Goal: Communication & Community: Ask a question

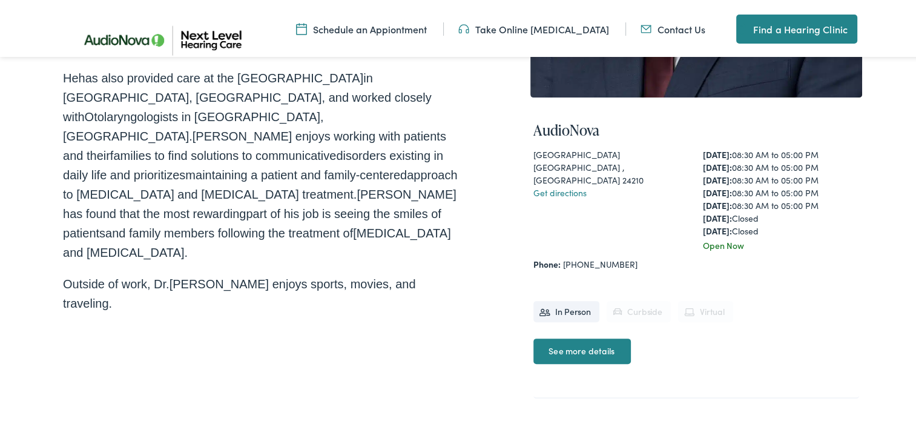
scroll to position [424, 0]
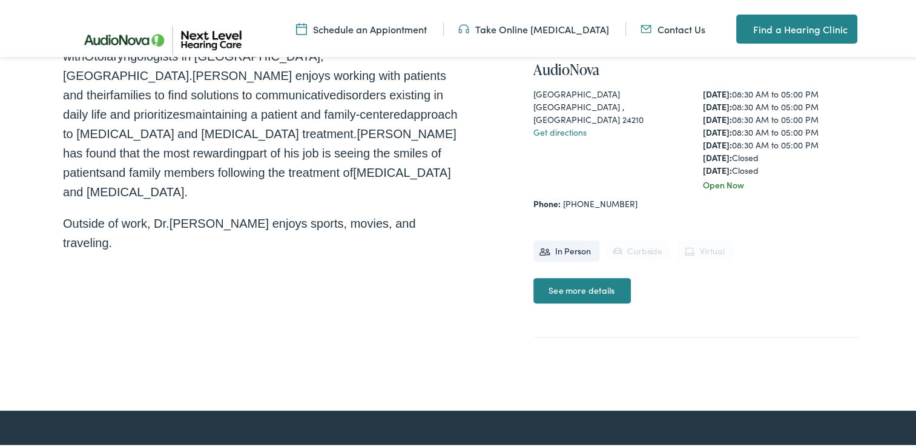
click at [670, 28] on link "Contact Us" at bounding box center [673, 26] width 65 height 13
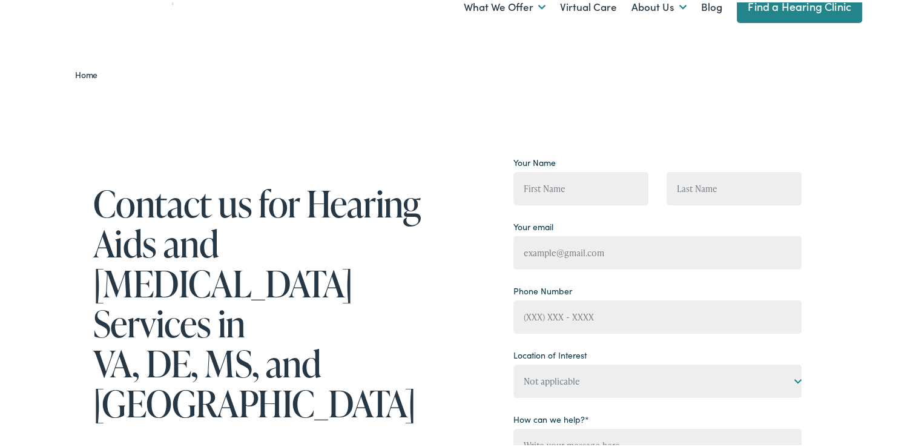
scroll to position [182, 0]
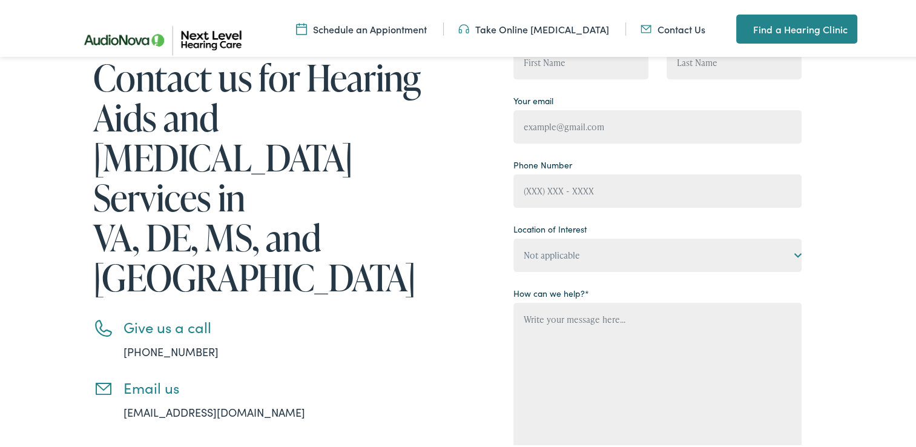
click at [240, 402] on link "[EMAIL_ADDRESS][DOMAIN_NAME]" at bounding box center [215, 409] width 182 height 15
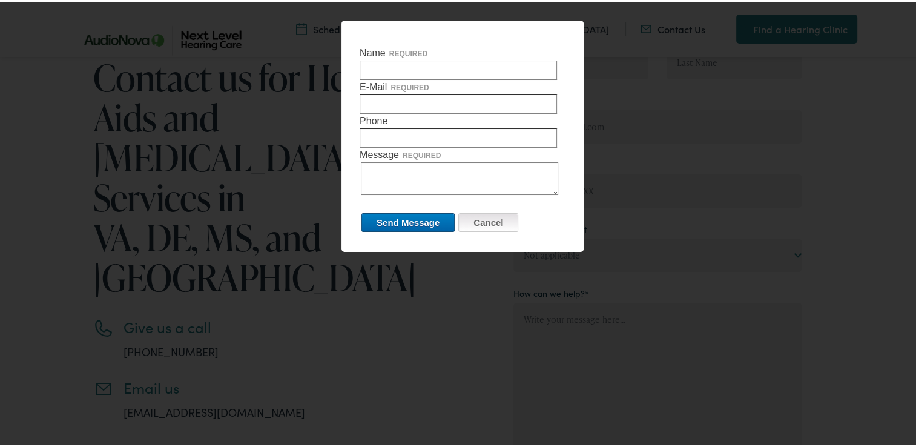
click at [492, 223] on input "Cancel" at bounding box center [488, 220] width 60 height 19
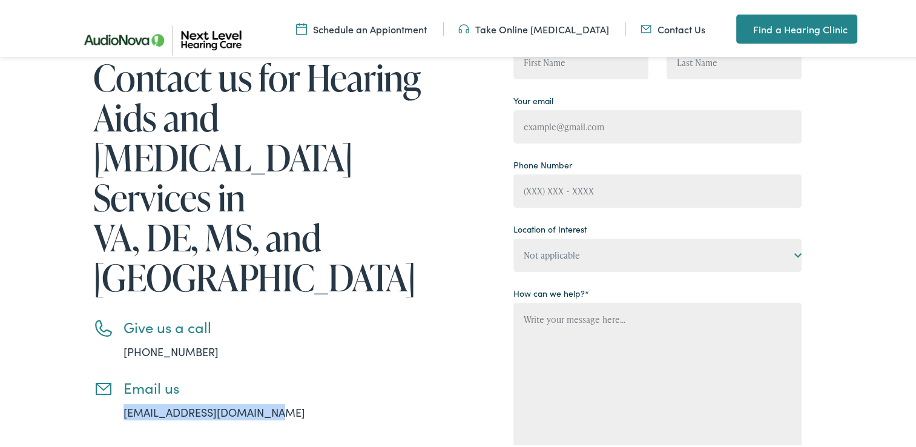
drag, startPoint x: 268, startPoint y: 334, endPoint x: 114, endPoint y: 332, distance: 153.8
click at [114, 377] on li "Email us info@nextlevelhearing.com" at bounding box center [262, 397] width 339 height 41
click at [350, 316] on ul "Give us a call 888-480-2052 Email us info@nextlevelhearing.com" at bounding box center [262, 367] width 339 height 102
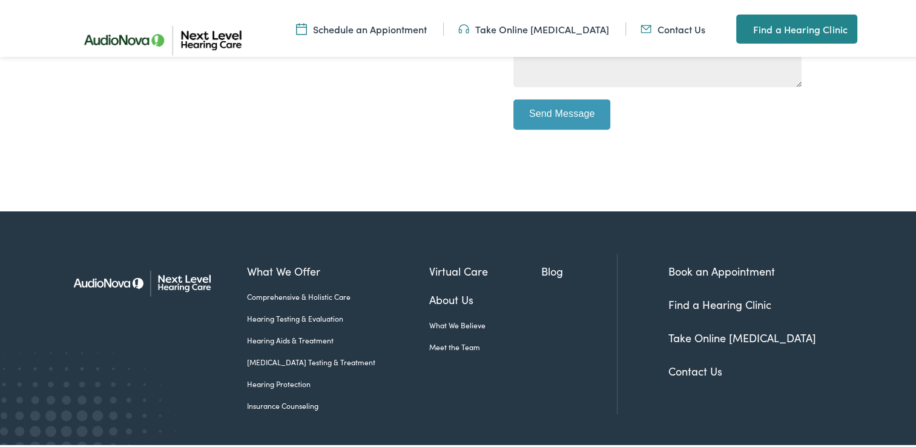
scroll to position [579, 0]
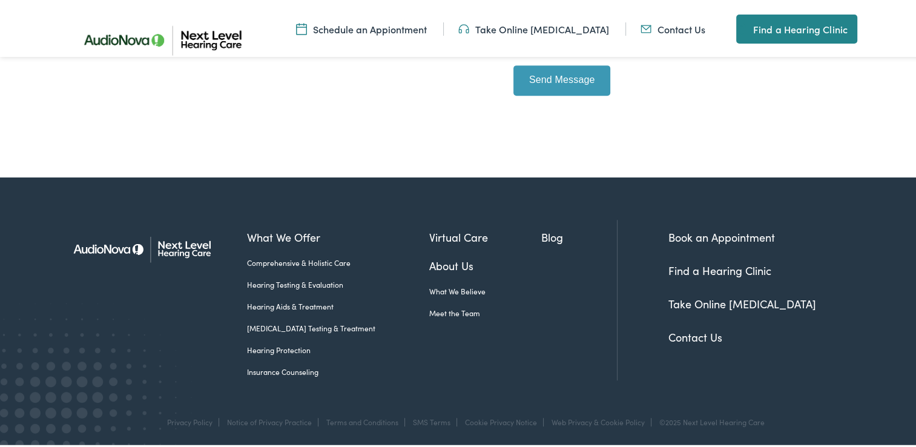
click at [688, 337] on link "Contact Us" at bounding box center [695, 334] width 54 height 15
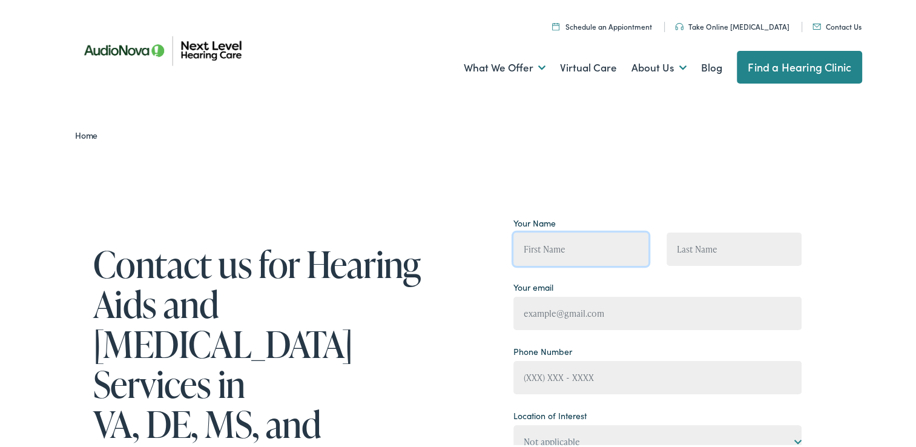
click at [585, 248] on input "Contact form" at bounding box center [580, 246] width 135 height 33
type input "[PERSON_NAME]"
type input "[EMAIL_ADDRESS][DOMAIN_NAME]"
type input "(276) 494-9448"
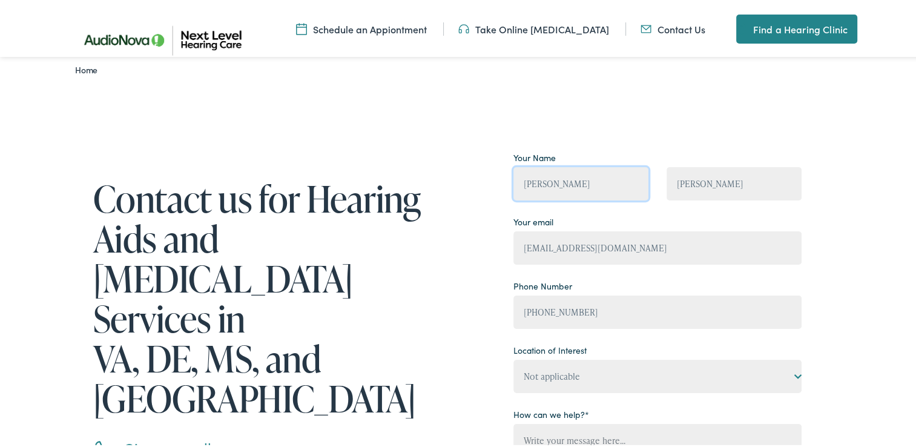
scroll to position [182, 0]
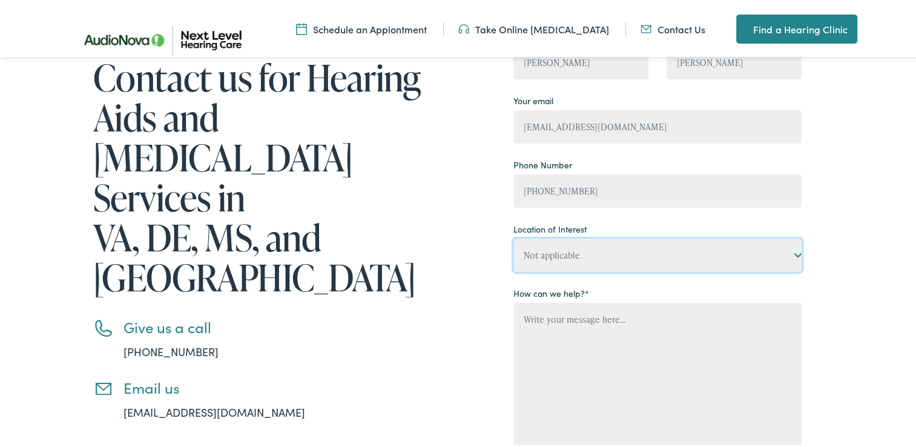
click at [794, 253] on select "Not applicable Next Level Hearing Care, Abingdon Next Level Hearing Care, Charl…" at bounding box center [657, 252] width 288 height 33
select select "Next Level Hearing Care, [GEOGRAPHIC_DATA]"
click at [513, 236] on select "Not applicable Next Level Hearing Care, Abingdon Next Level Hearing Care, Charl…" at bounding box center [657, 252] width 288 height 33
click at [552, 323] on textarea "Contact form" at bounding box center [657, 374] width 288 height 148
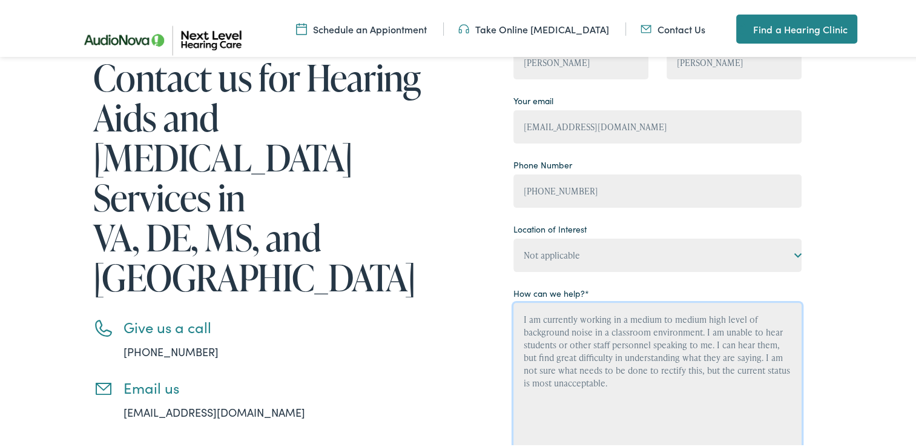
scroll to position [0, 0]
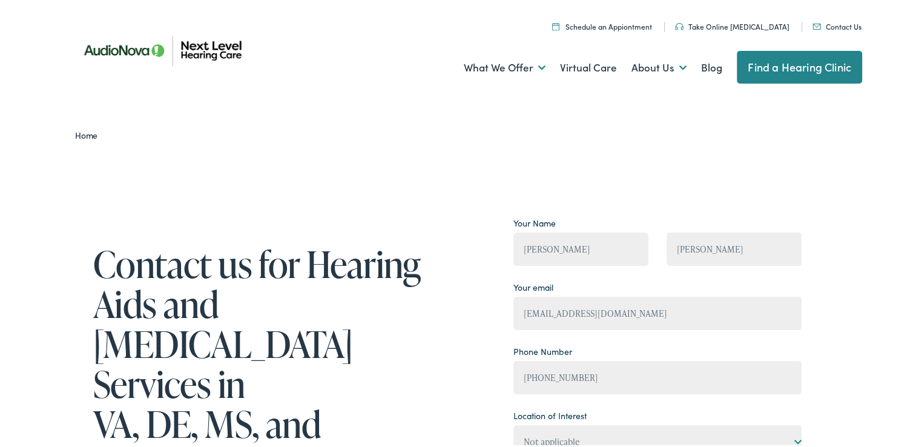
type textarea "I am currently working in a medium to medium high level of background noise in …"
click at [585, 246] on input "[PERSON_NAME]" at bounding box center [580, 246] width 135 height 33
type input "Jerry"
click at [693, 247] on input "[PERSON_NAME]" at bounding box center [734, 246] width 135 height 33
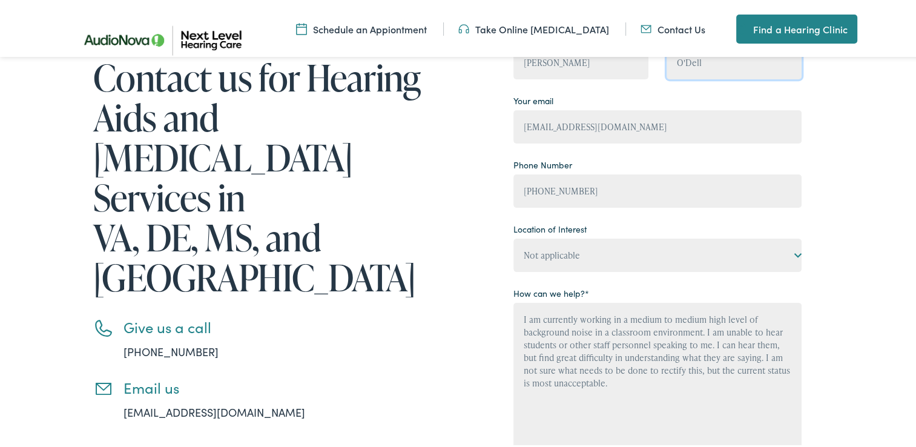
scroll to position [424, 0]
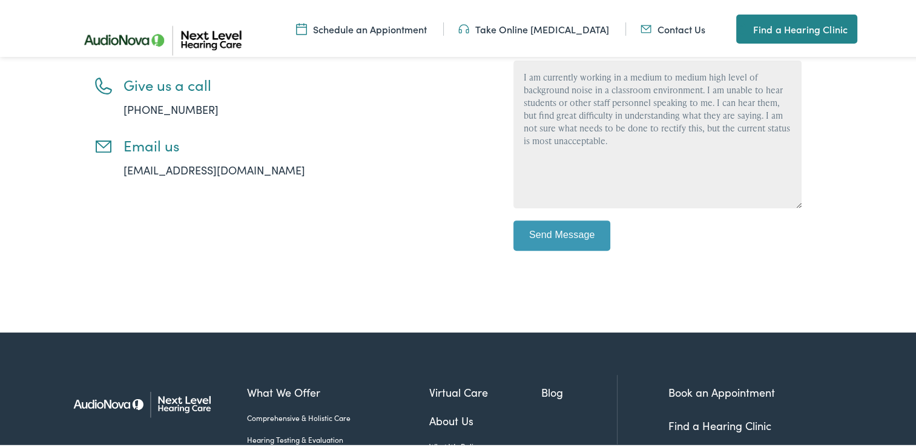
type input "O'Dell"
click at [552, 235] on input "Send Message" at bounding box center [561, 233] width 97 height 30
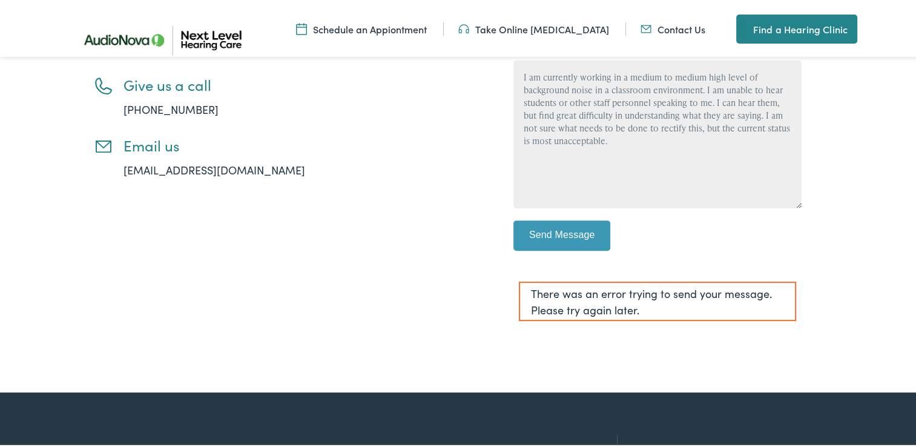
click at [430, 289] on div "Contact us for Hearing Aids and Audiology Services in VA, DE, MS, and NC Give u…" at bounding box center [432, 56] width 739 height 547
drag, startPoint x: 613, startPoint y: 139, endPoint x: 510, endPoint y: 76, distance: 119.8
click at [513, 75] on textarea "I am currently working in a medium to medium high level of background noise in …" at bounding box center [657, 132] width 288 height 148
click at [139, 65] on img at bounding box center [163, 37] width 200 height 67
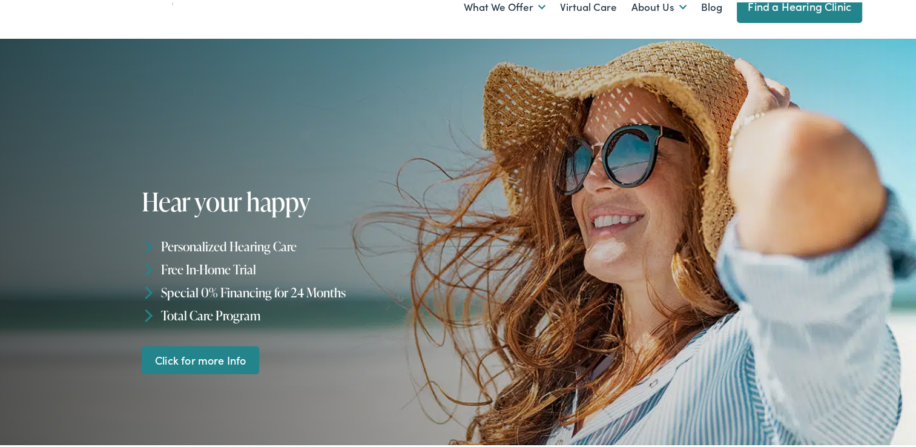
scroll to position [182, 0]
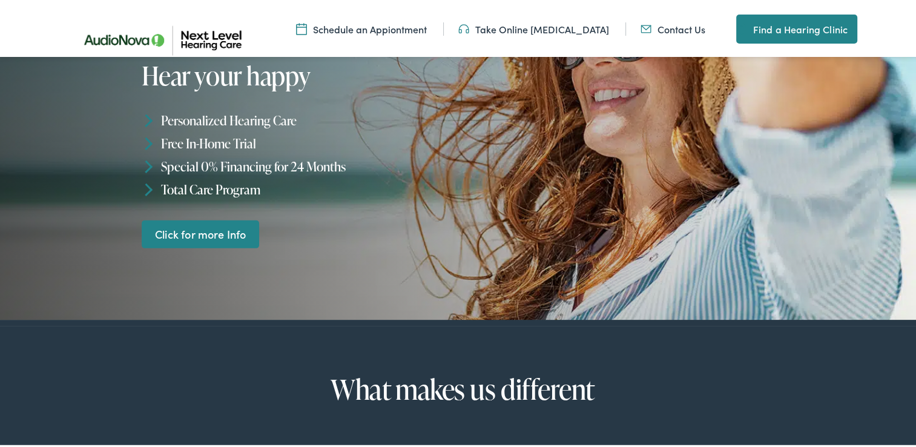
click at [213, 45] on img at bounding box center [163, 37] width 200 height 67
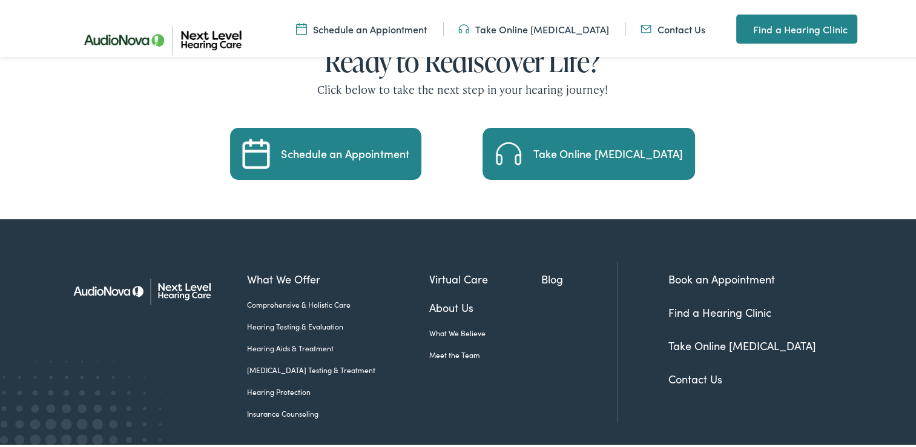
scroll to position [2243, 0]
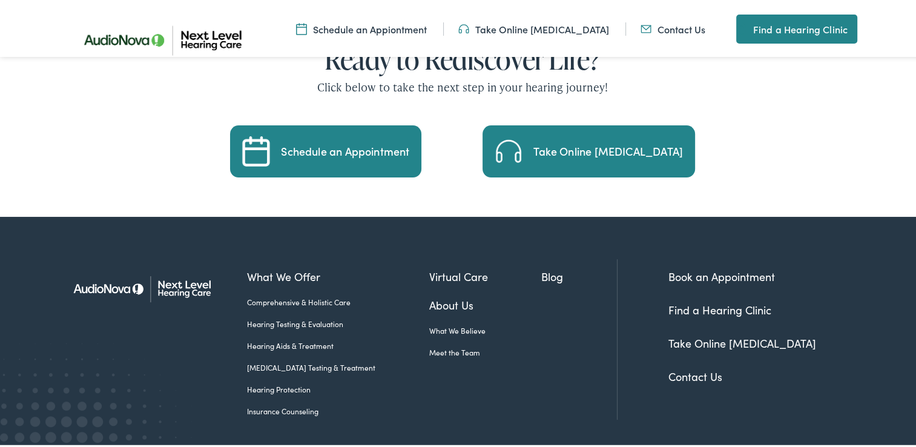
drag, startPoint x: 693, startPoint y: 337, endPoint x: 693, endPoint y: 346, distance: 9.1
click at [694, 366] on link "Contact Us" at bounding box center [695, 373] width 54 height 15
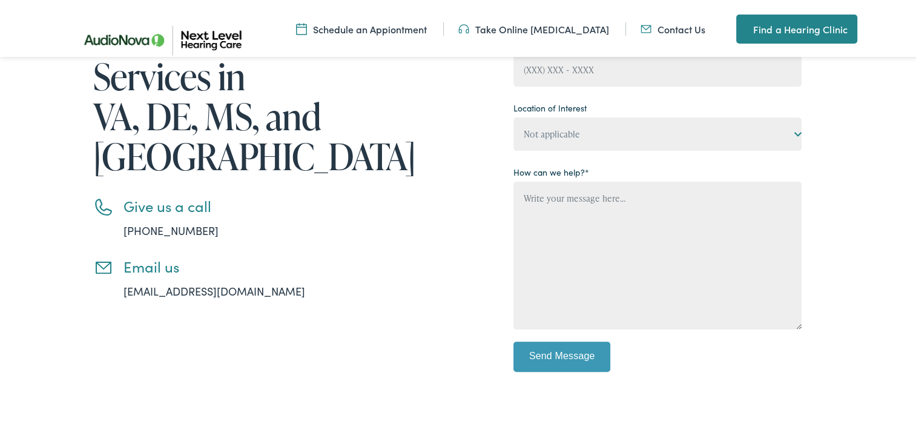
scroll to position [363, 0]
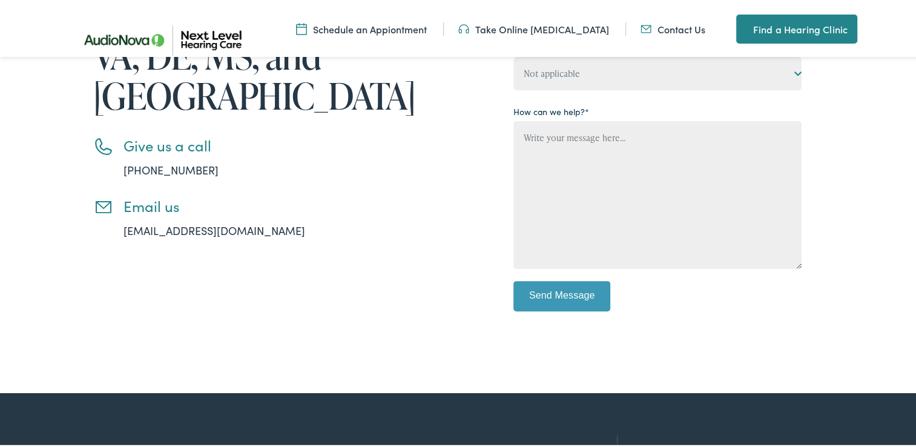
click at [156, 220] on link "[EMAIL_ADDRESS][DOMAIN_NAME]" at bounding box center [215, 227] width 182 height 15
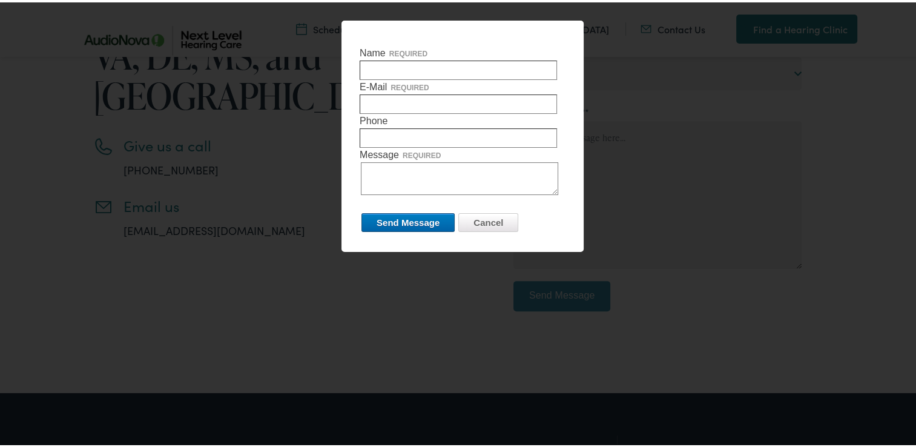
click at [380, 68] on input "Name required" at bounding box center [458, 67] width 197 height 19
type input "[PERSON_NAME]"
type input "[EMAIL_ADDRESS][DOMAIN_NAME]"
type input "2764949448"
click at [372, 173] on textarea "Message required" at bounding box center [459, 176] width 197 height 33
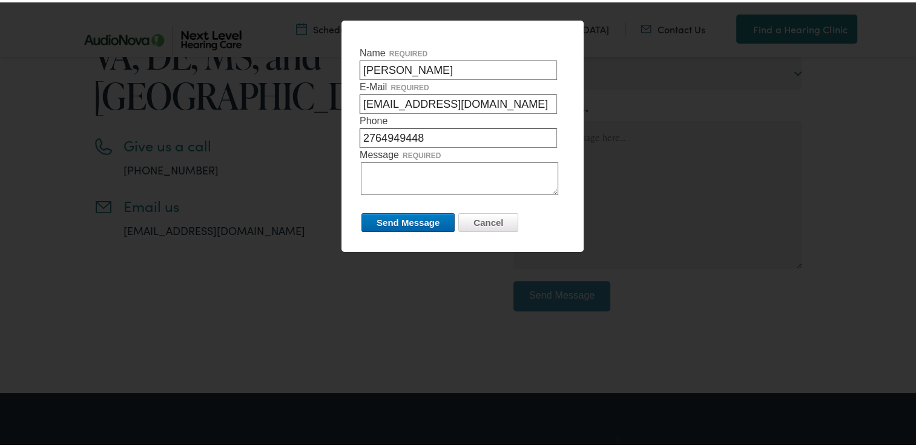
paste textarea "I am currently working in a medium to medium high level of background noise in …"
type textarea "I am currently working in a medium to medium high level of background noise in …"
click at [394, 216] on input "Send Message" at bounding box center [407, 220] width 93 height 19
